Goal: Communication & Community: Participate in discussion

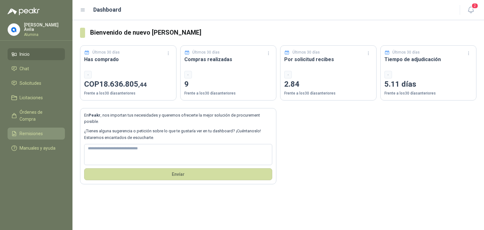
click at [33, 130] on span "Remisiones" at bounding box center [31, 133] width 23 height 7
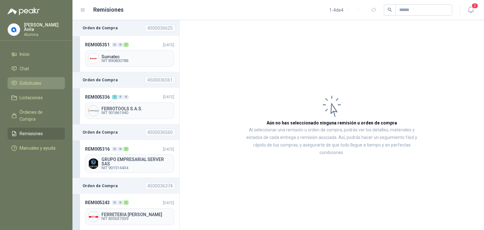
click at [30, 80] on span "Solicitudes" at bounding box center [31, 83] width 22 height 7
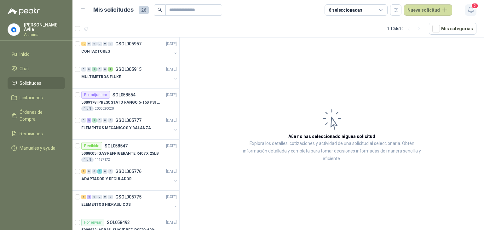
click at [471, 10] on icon "button" at bounding box center [471, 10] width 8 height 8
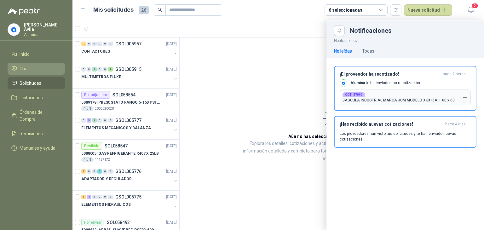
click at [22, 65] on span "Chat" at bounding box center [24, 68] width 9 height 7
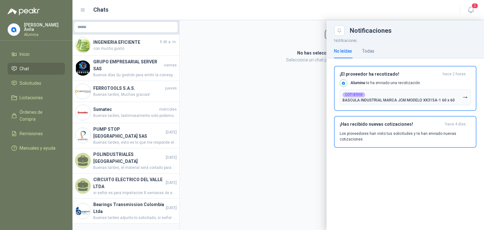
click at [130, 49] on div at bounding box center [279, 125] width 412 height 210
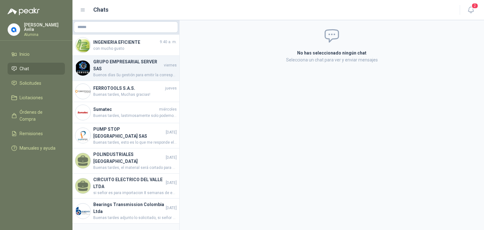
click at [127, 67] on h4 "GRUPO EMPRESARIAL SERVER SAS" at bounding box center [127, 65] width 69 height 14
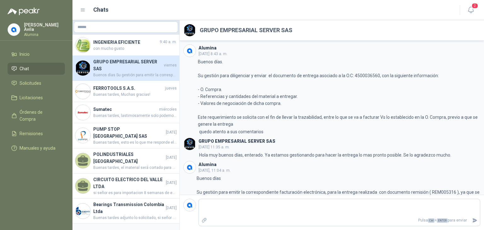
scroll to position [11, 0]
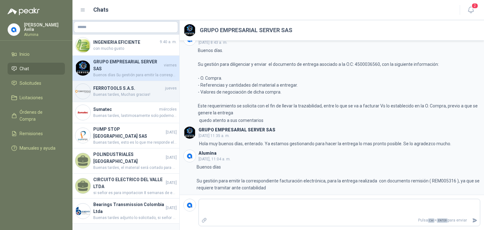
click at [95, 100] on div "FERROTOOLS S.A.S. [DATE] Buenas tardes, Muchas gracias!" at bounding box center [126, 91] width 107 height 21
